Goal: Information Seeking & Learning: Learn about a topic

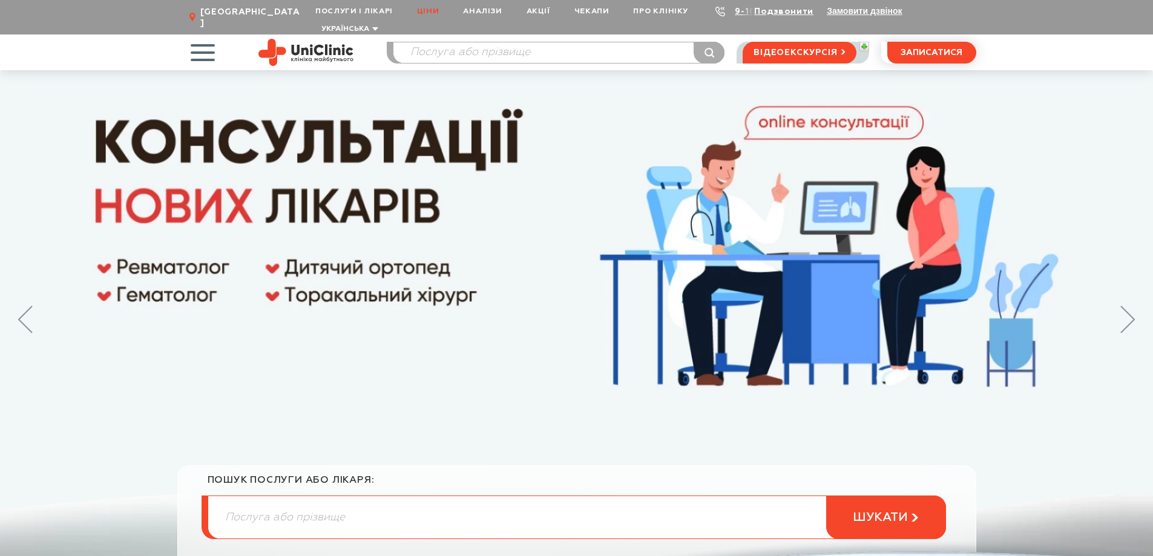
click at [431, 10] on link "Ціни" at bounding box center [428, 11] width 46 height 22
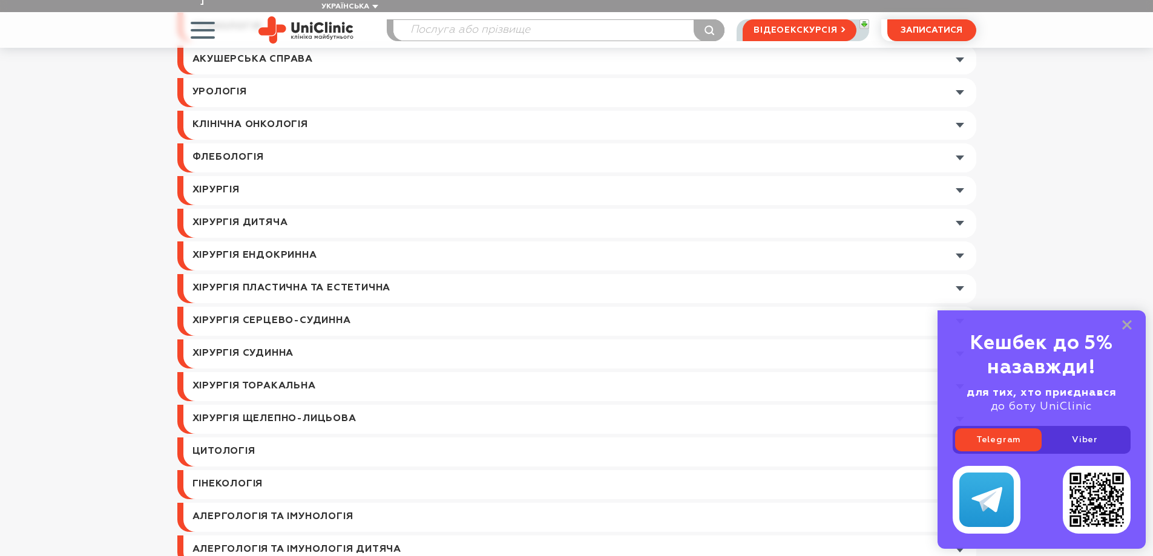
scroll to position [303, 0]
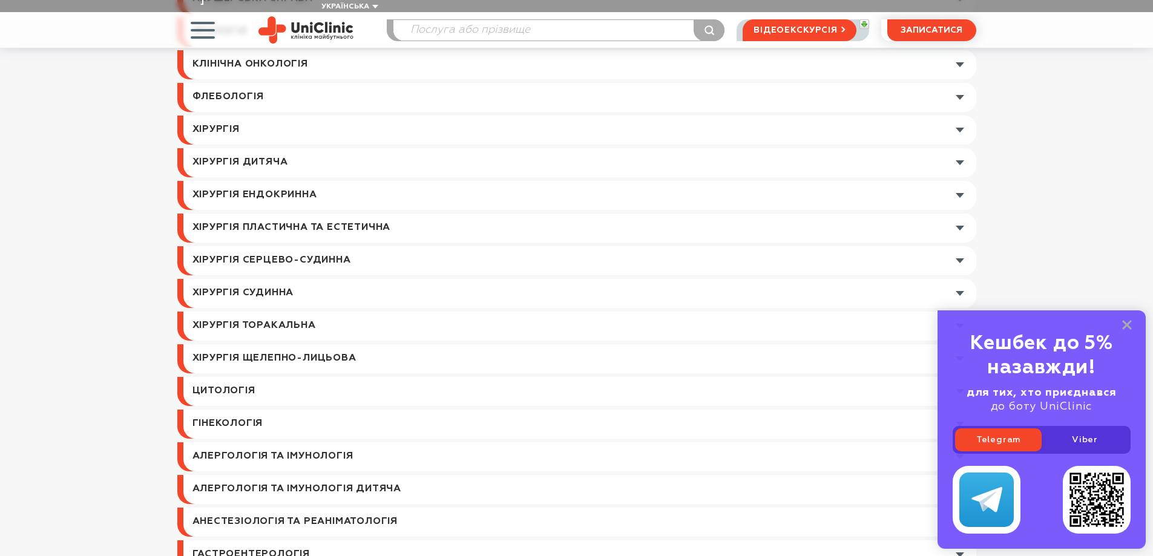
click at [222, 116] on link at bounding box center [579, 130] width 793 height 29
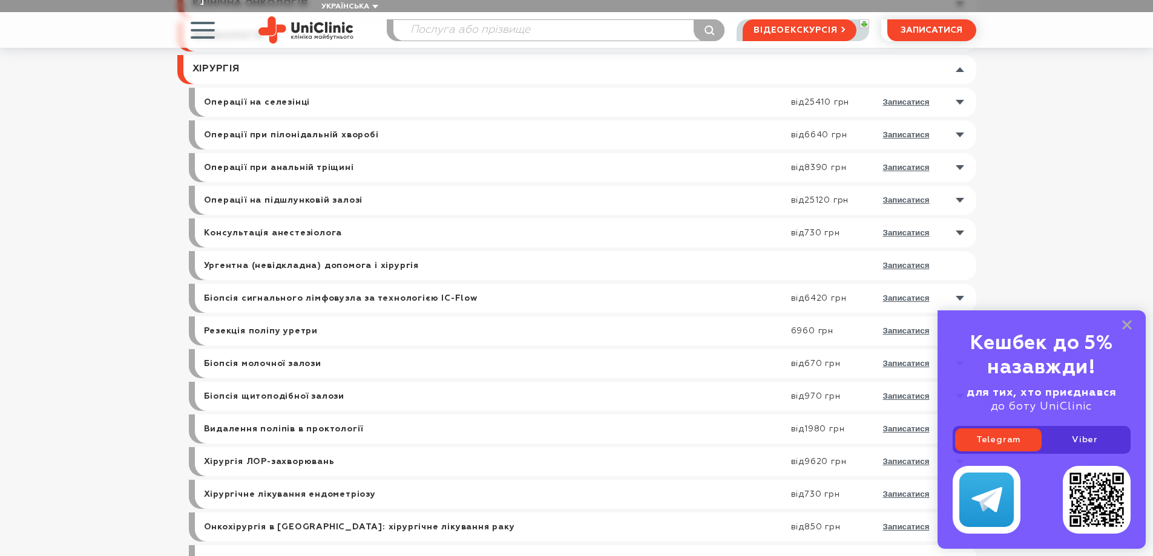
scroll to position [0, 0]
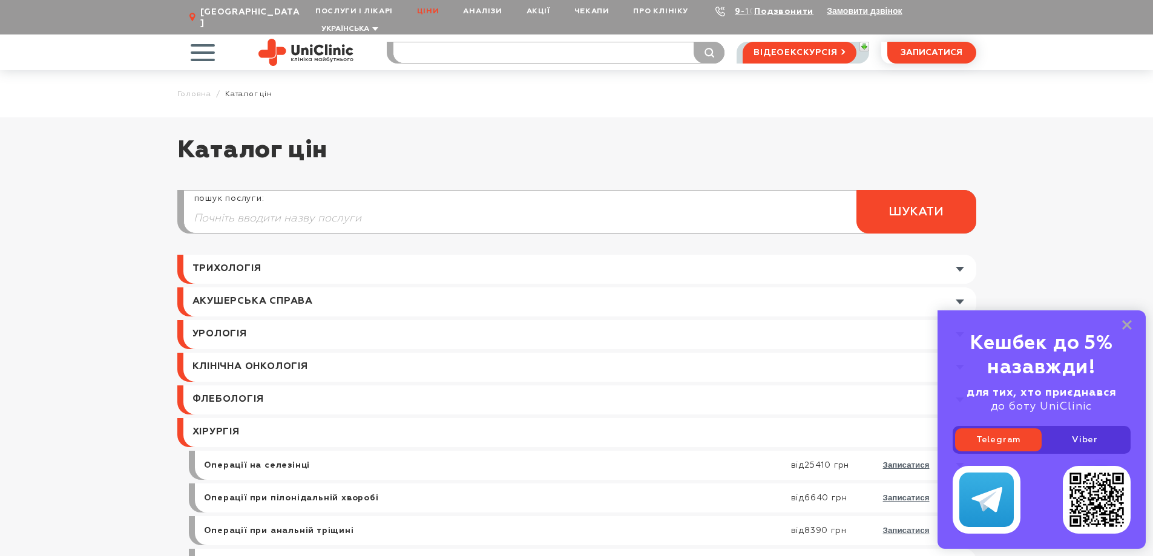
click at [418, 43] on input "search" at bounding box center [559, 52] width 331 height 21
click at [450, 42] on input "заміна льш" at bounding box center [559, 52] width 331 height 21
click at [490, 43] on input "заміна кульш" at bounding box center [559, 52] width 331 height 21
type input "заміна кульшового сглоб"
click at [472, 96] on div "Біль у кульшовому суглобі. Чи потрібна операція?" at bounding box center [576, 110] width 280 height 28
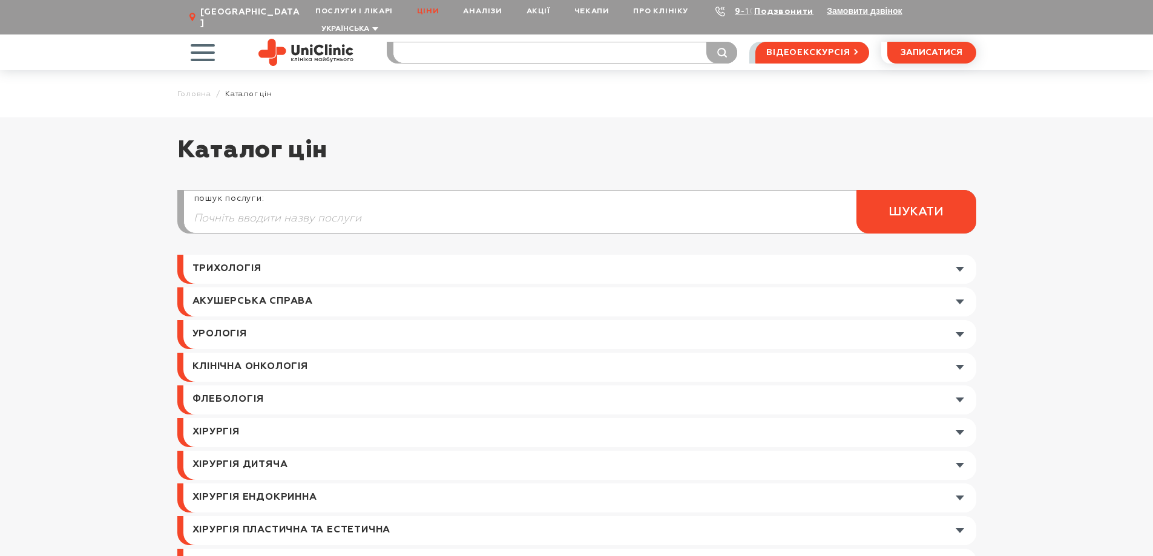
click at [452, 42] on input "search" at bounding box center [566, 52] width 344 height 21
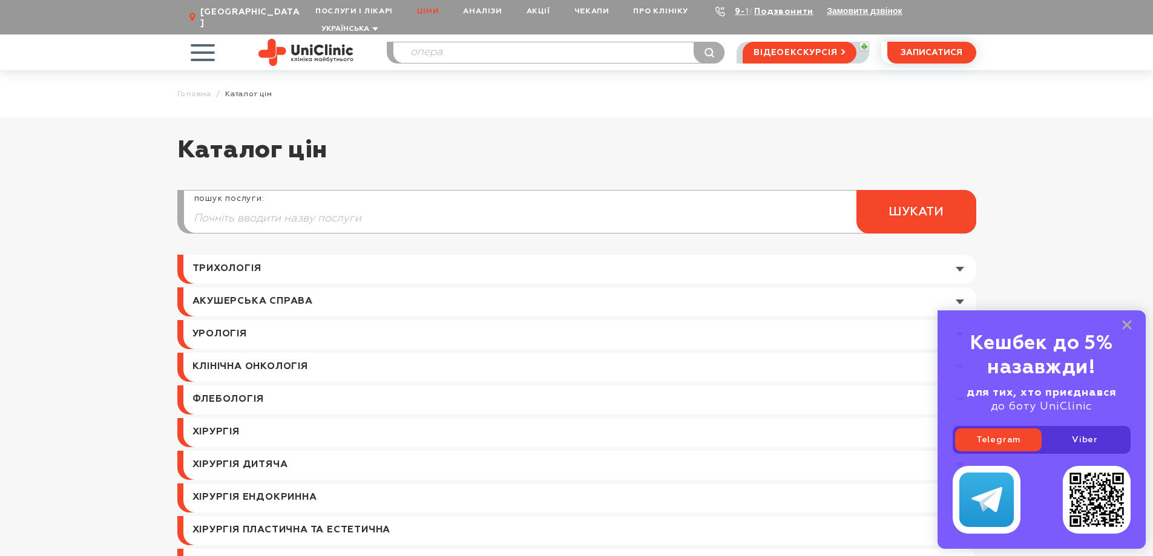
type input "опера"
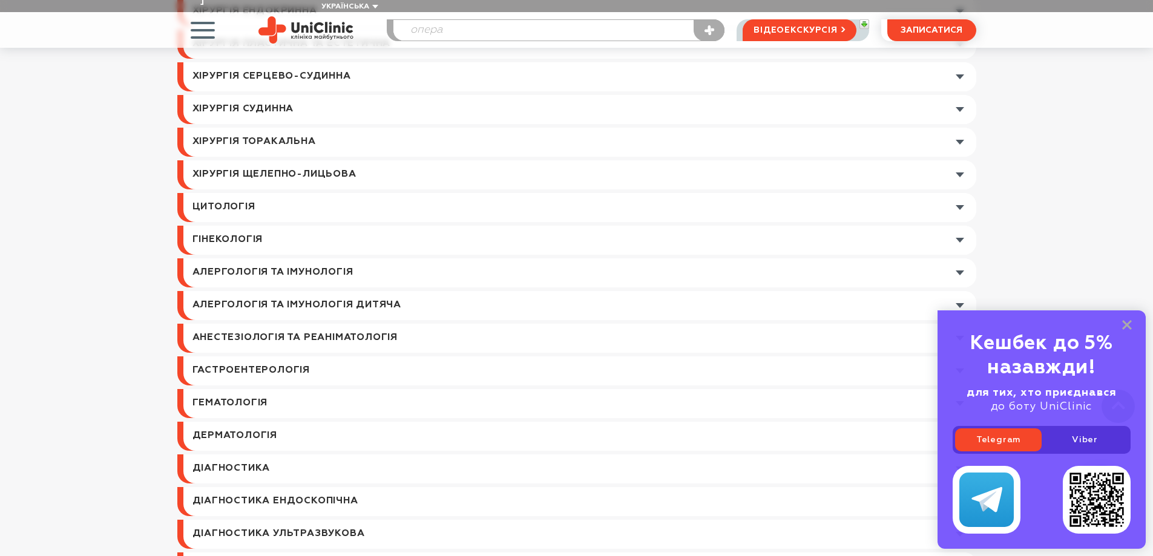
click at [240, 129] on link at bounding box center [579, 142] width 793 height 29
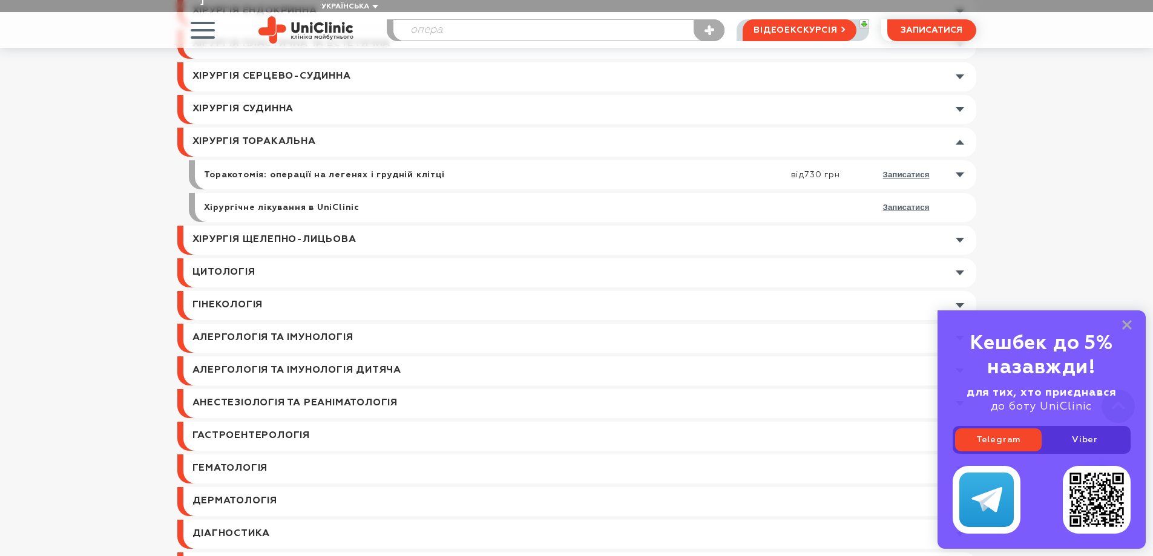
click at [248, 95] on link at bounding box center [579, 109] width 793 height 29
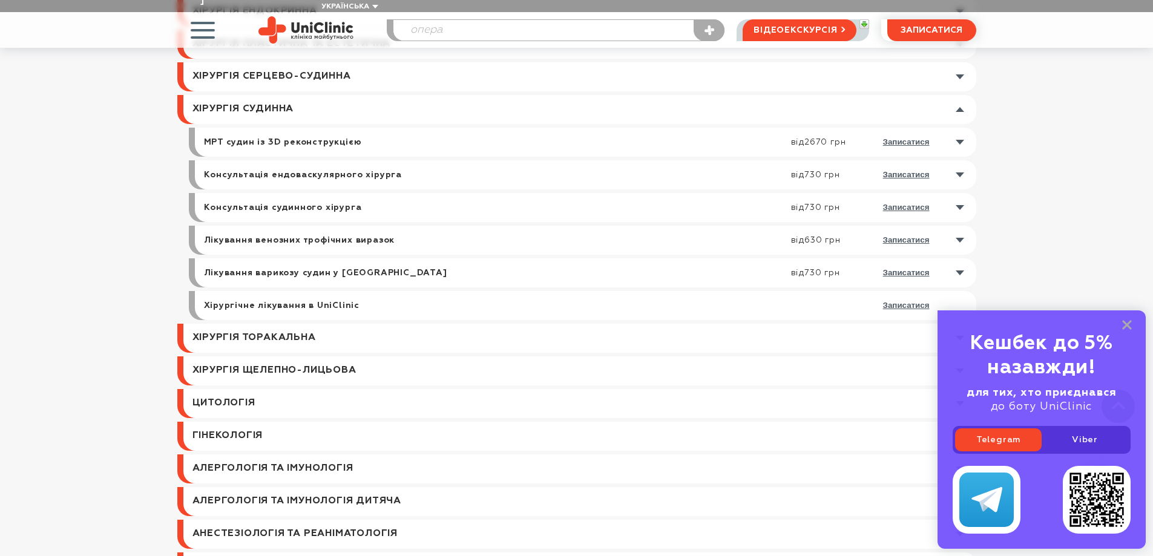
scroll to position [366, 0]
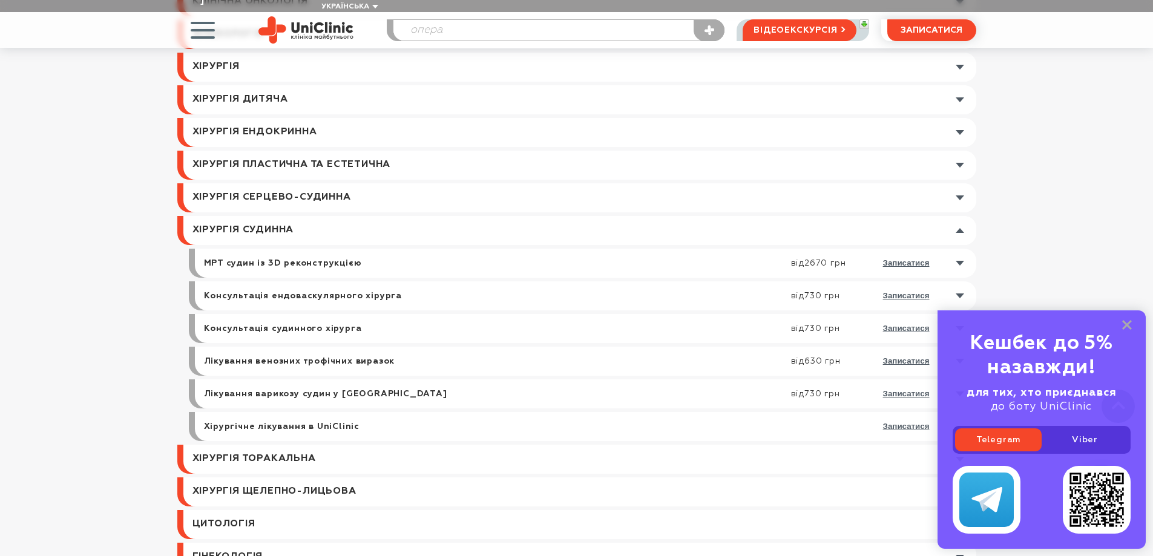
click at [249, 151] on link at bounding box center [579, 165] width 793 height 29
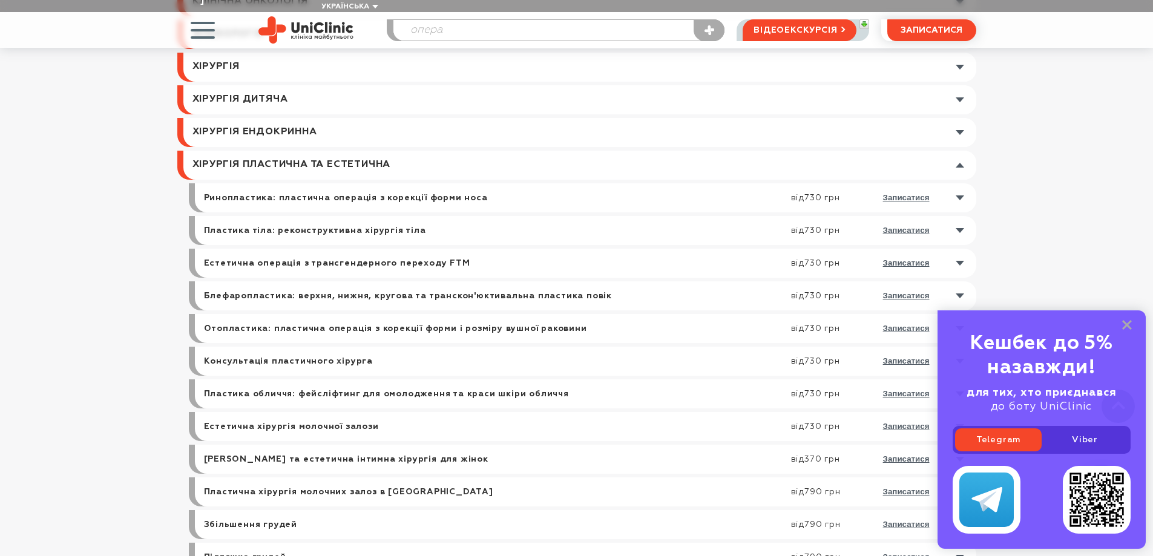
scroll to position [245, 0]
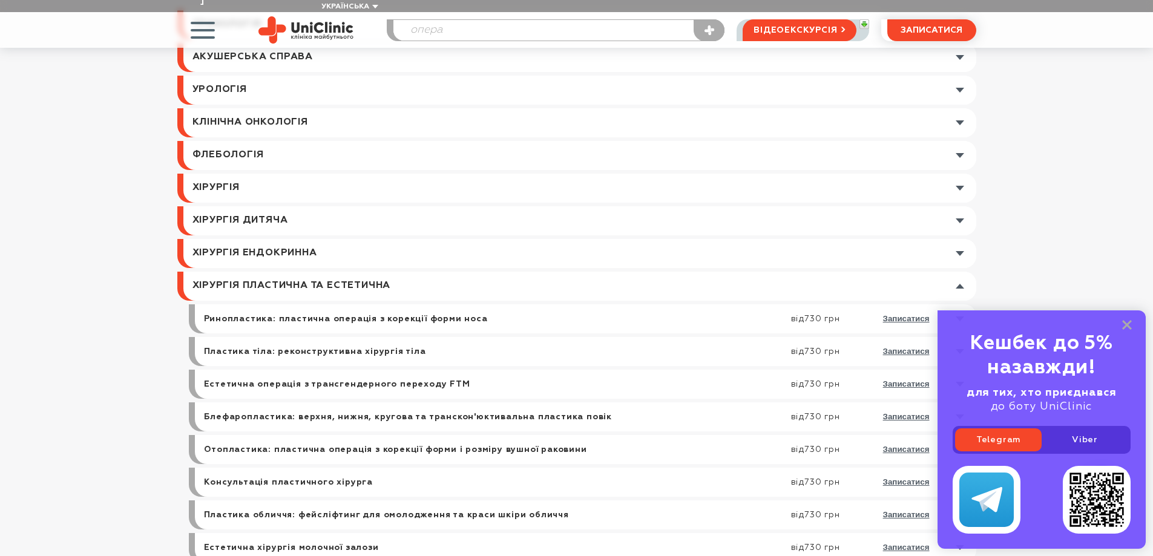
click at [229, 176] on link at bounding box center [579, 188] width 793 height 29
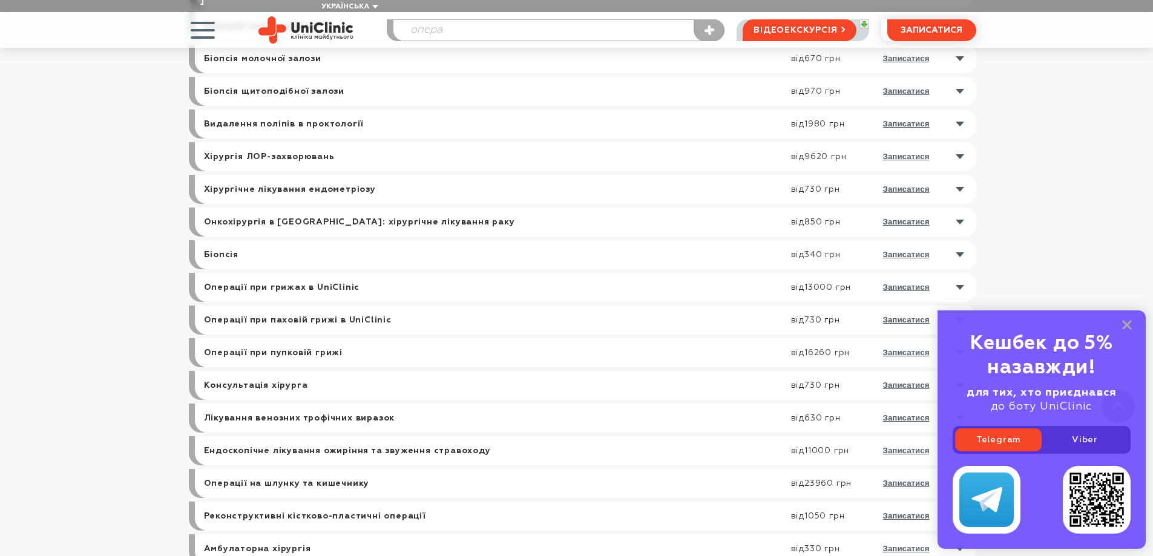
scroll to position [850, 0]
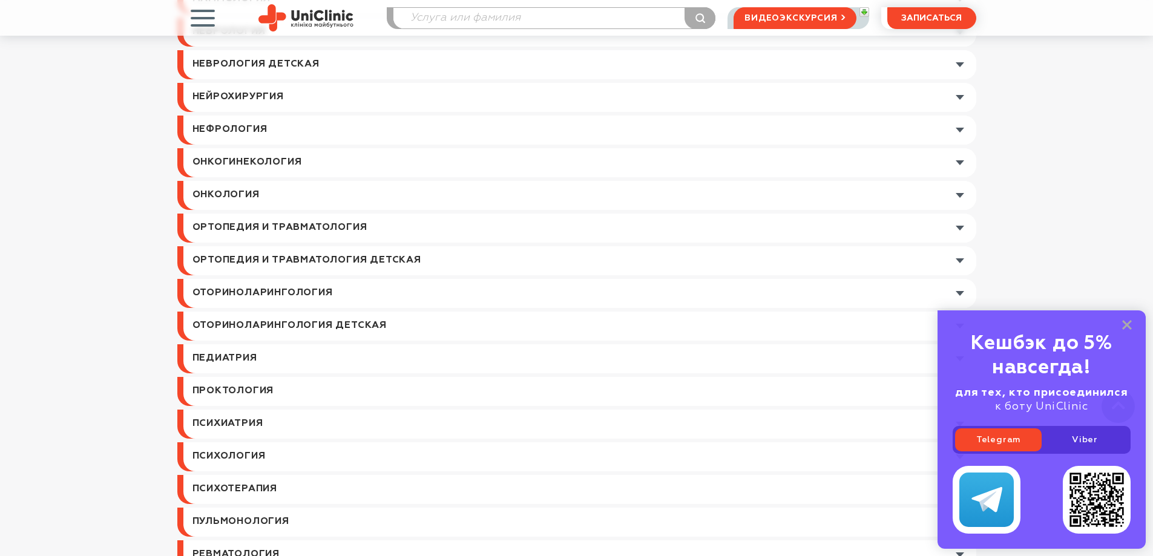
scroll to position [1574, 0]
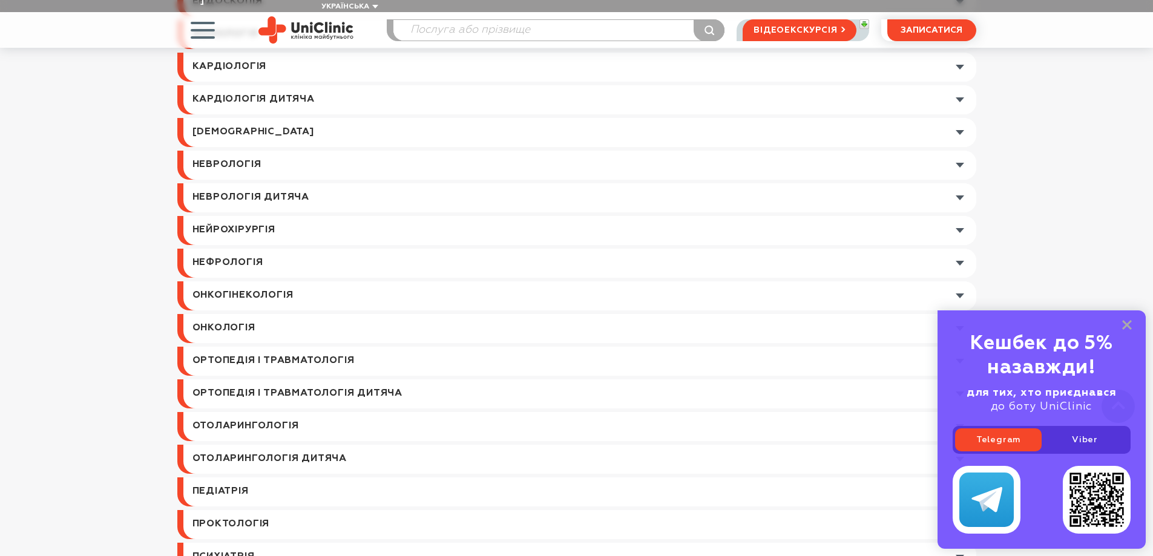
scroll to position [1211, 0]
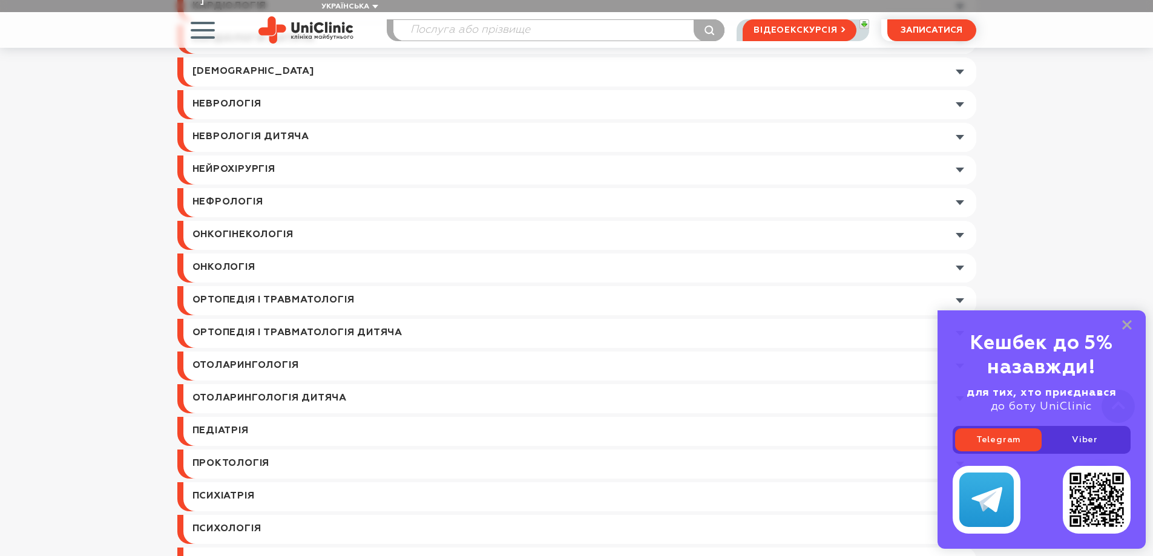
click at [239, 286] on link at bounding box center [579, 300] width 793 height 29
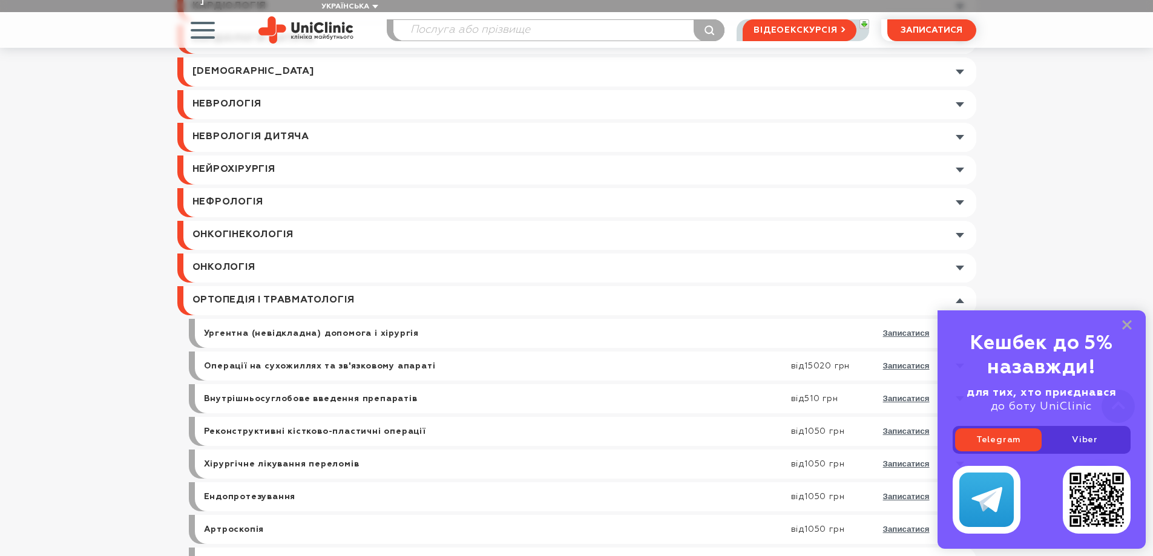
scroll to position [1332, 0]
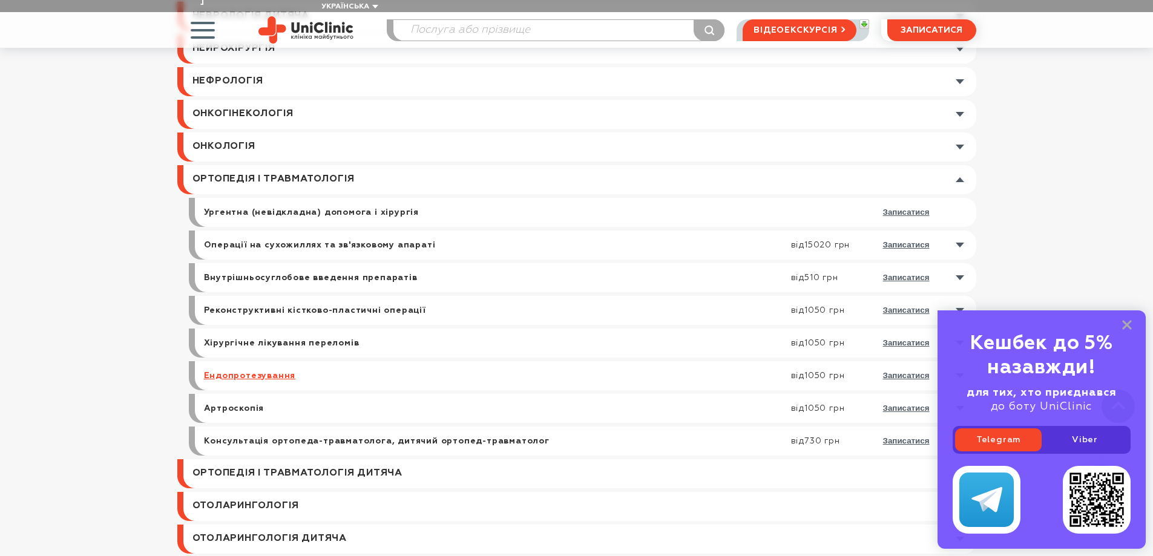
click at [229, 371] on link "Ендопротезування" at bounding box center [250, 376] width 92 height 11
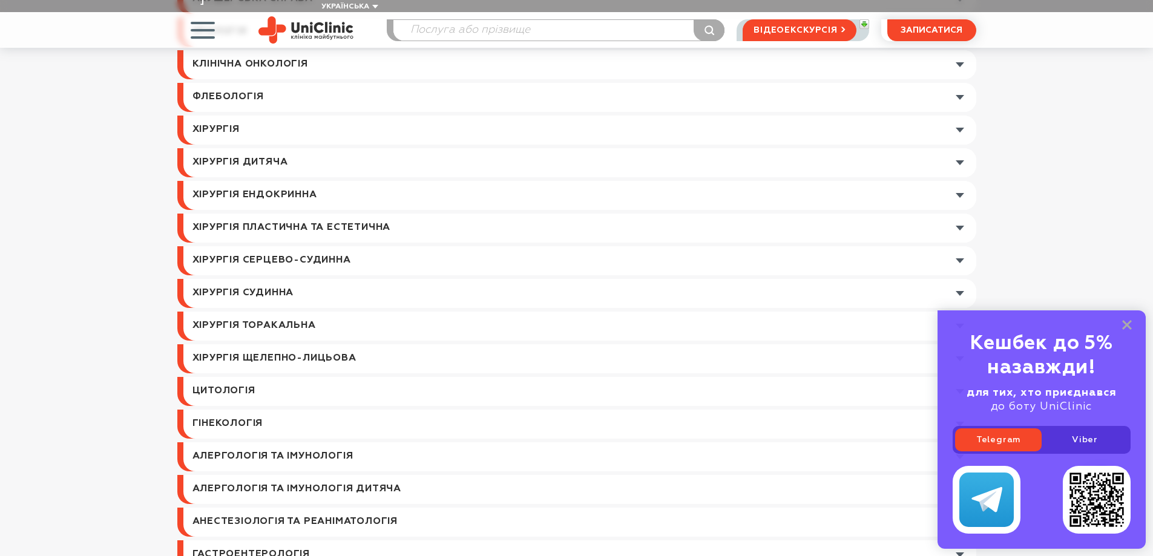
scroll to position [0, 0]
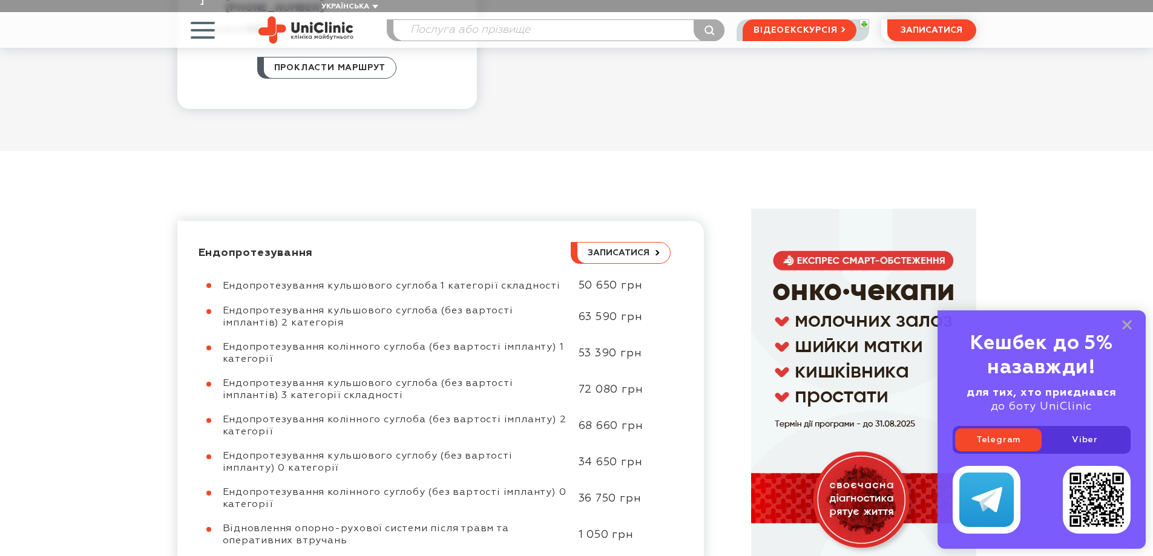
scroll to position [242, 0]
